Goal: Navigation & Orientation: Find specific page/section

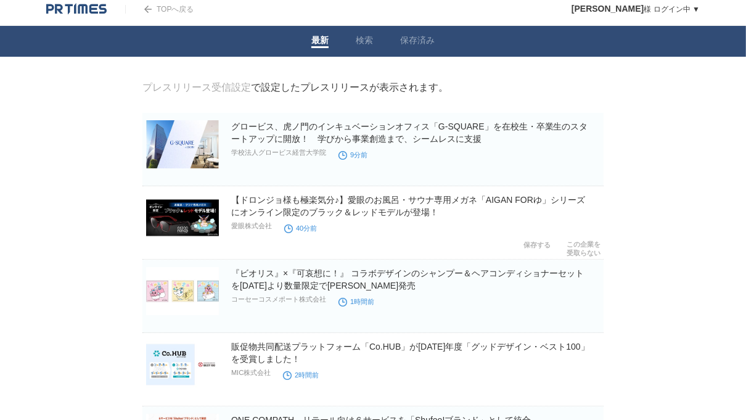
scroll to position [51, 0]
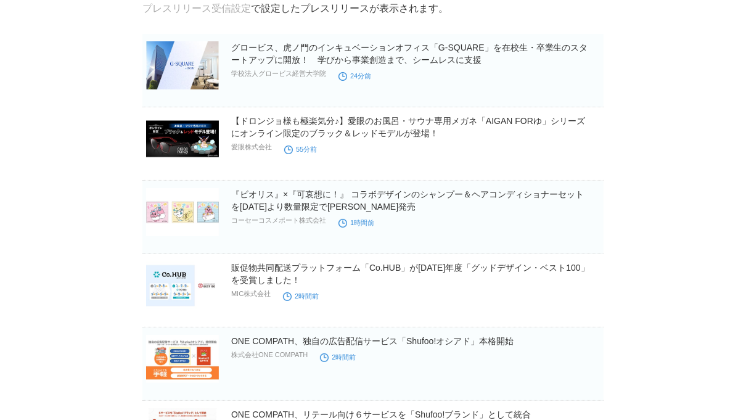
scroll to position [114, 0]
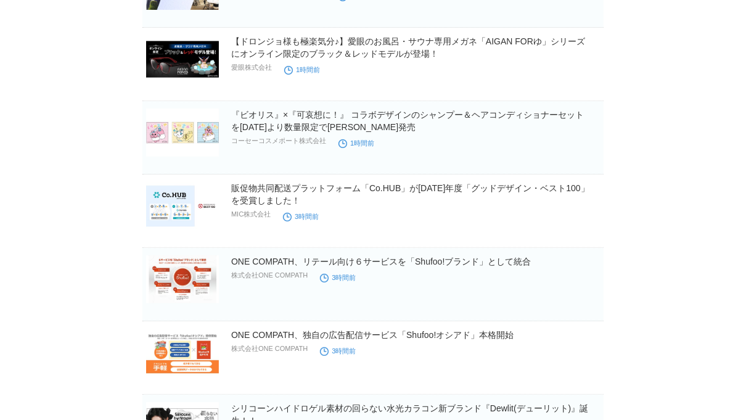
scroll to position [165, 0]
drag, startPoint x: 182, startPoint y: 7, endPoint x: 650, endPoint y: 155, distance: 490.6
